Goal: Task Accomplishment & Management: Manage account settings

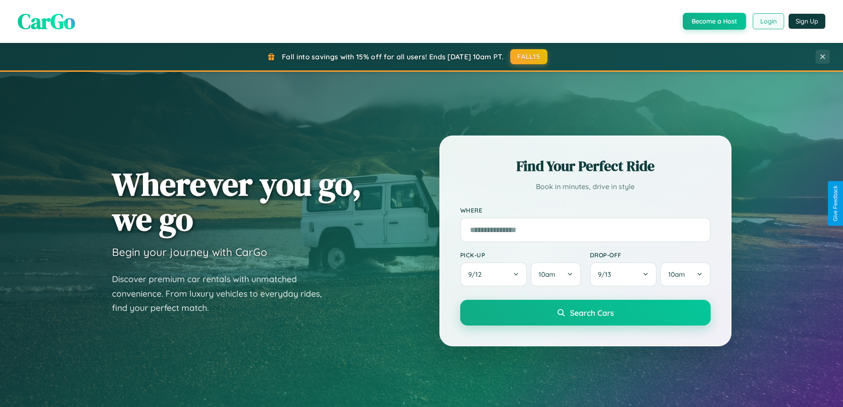
click at [768, 21] on button "Login" at bounding box center [768, 21] width 31 height 16
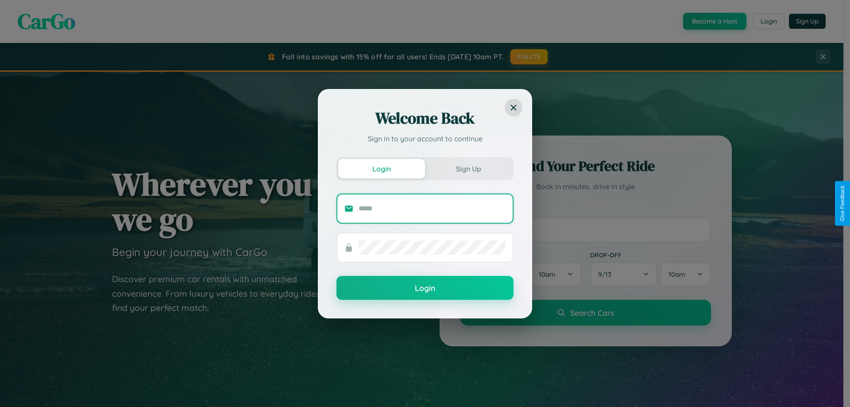
click at [432, 208] on input "text" at bounding box center [431, 208] width 147 height 14
type input "**********"
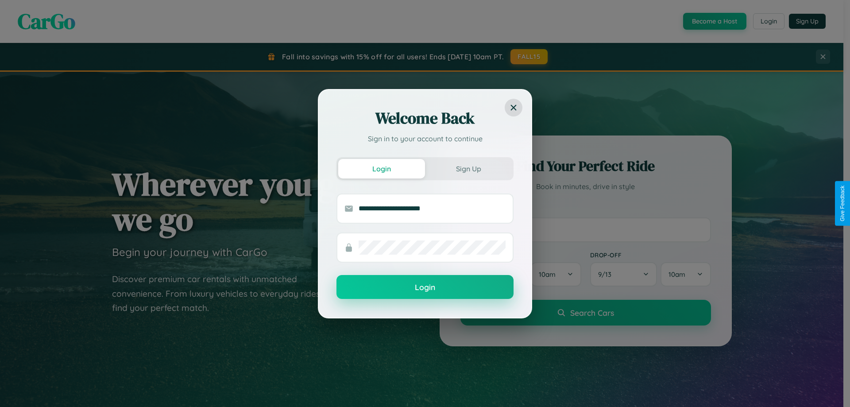
click at [425, 287] on button "Login" at bounding box center [424, 287] width 177 height 24
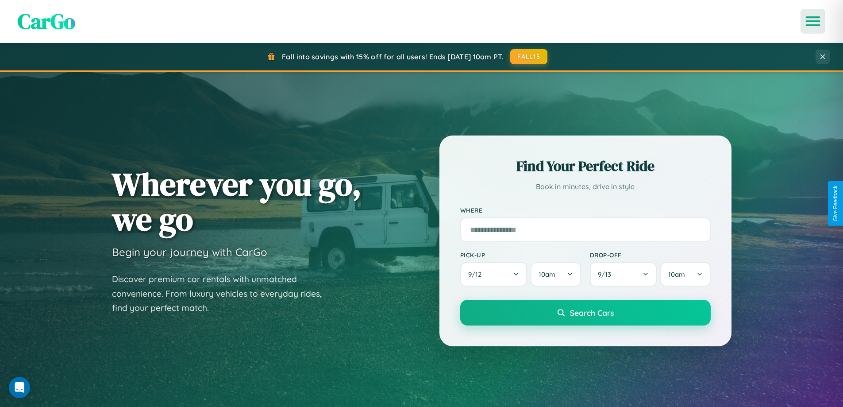
click at [813, 21] on icon "Open menu" at bounding box center [813, 21] width 13 height 8
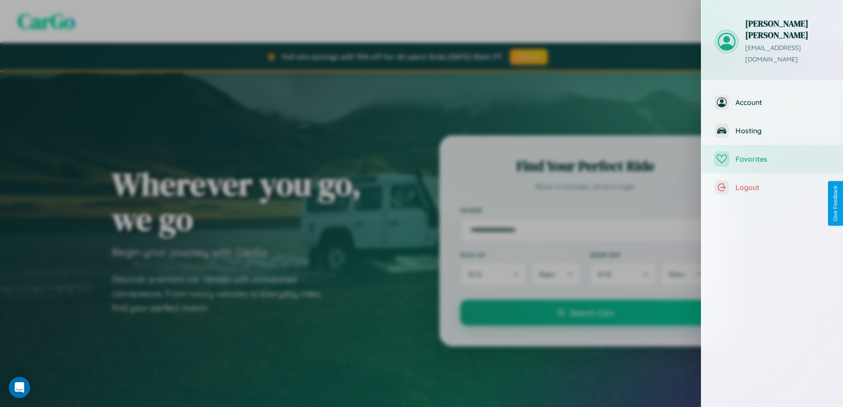
click at [772, 154] on span "Favorites" at bounding box center [782, 158] width 94 height 9
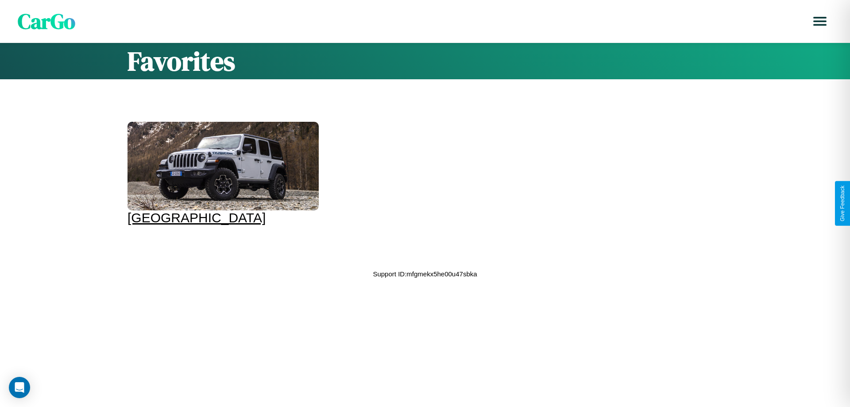
click at [216, 168] on div at bounding box center [222, 166] width 191 height 88
